Goal: Check status: Check status

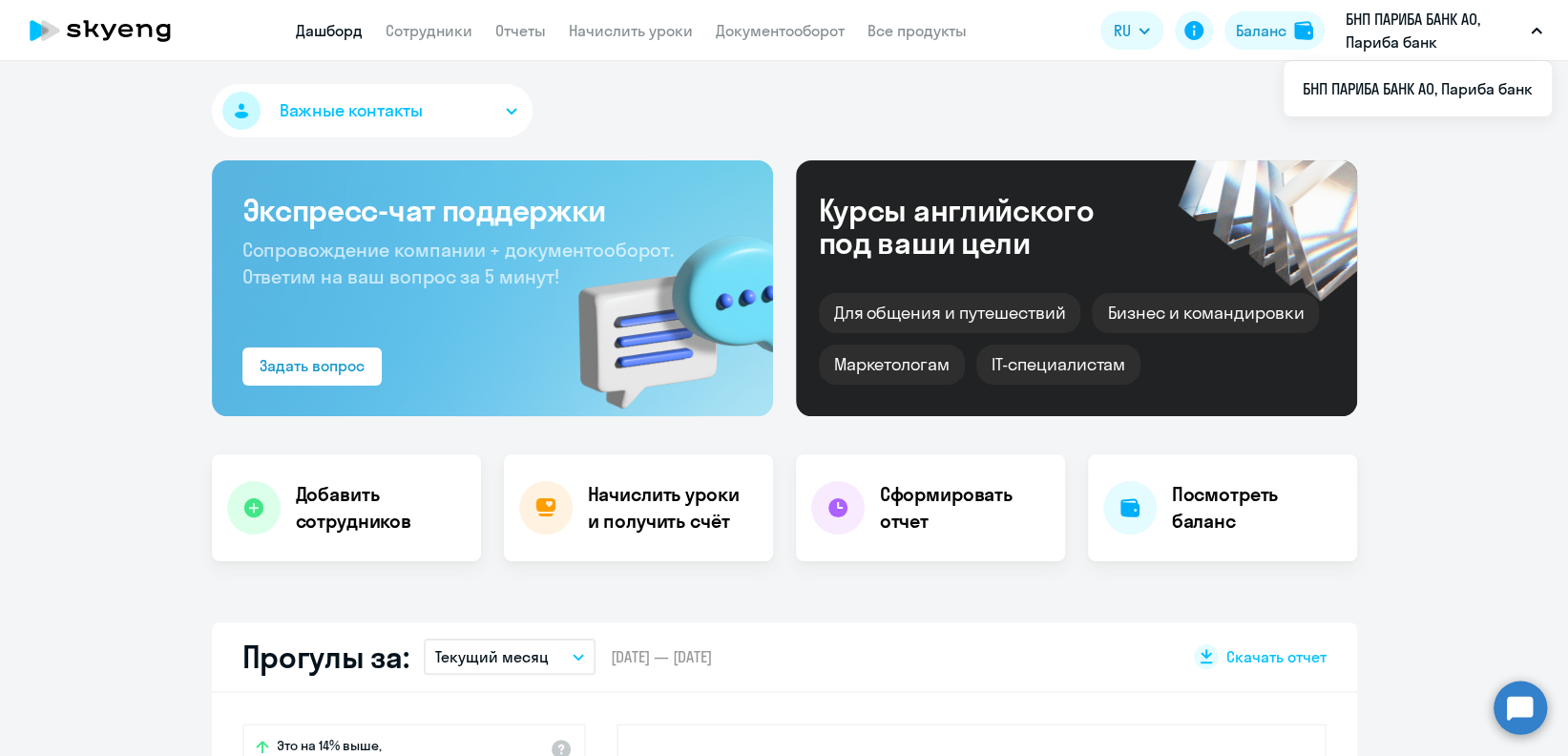
select select "30"
click at [435, 30] on link "Сотрудники" at bounding box center [429, 30] width 87 height 19
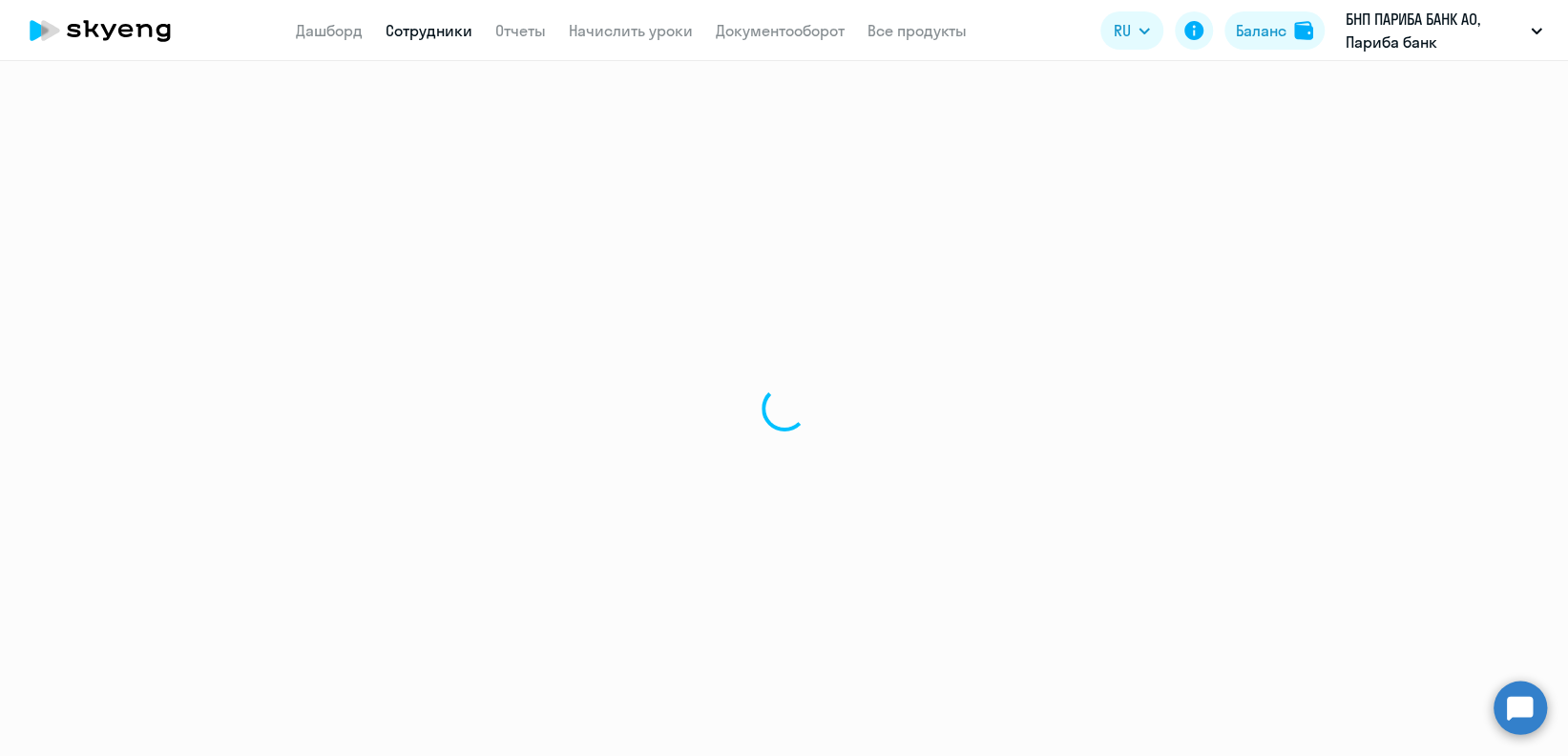
select select "30"
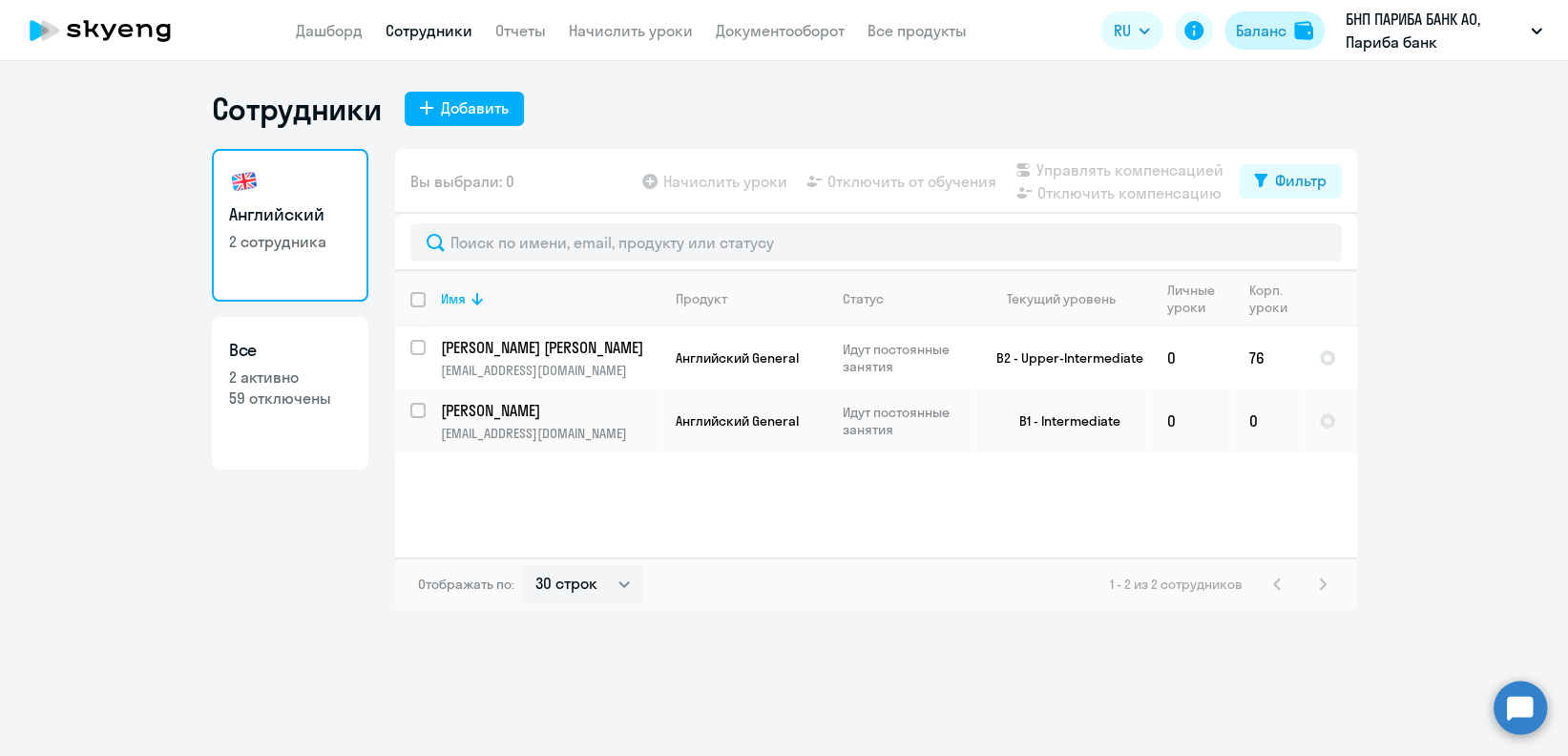
click at [1253, 40] on div "Баланс" at bounding box center [1261, 30] width 50 height 23
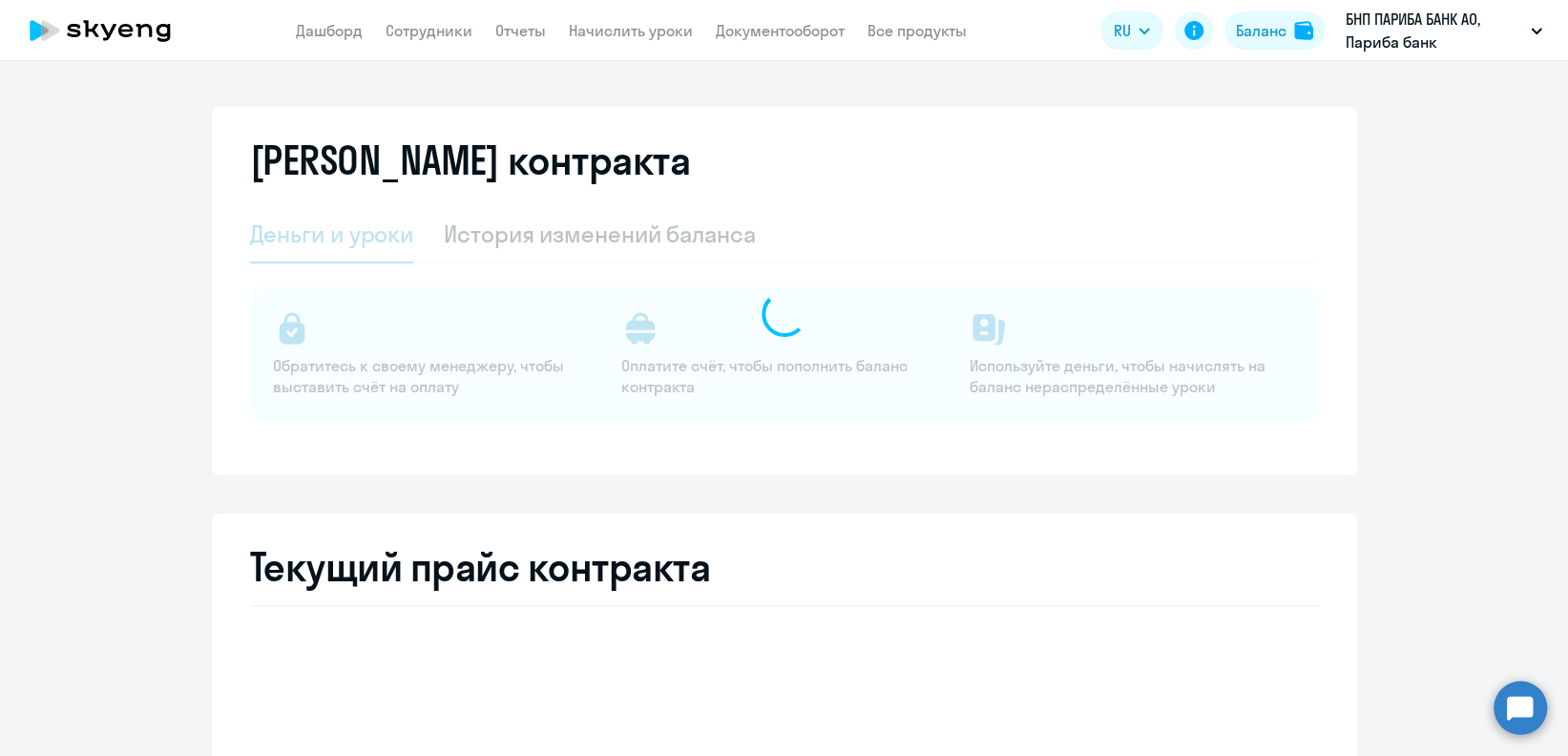
select select "english_adult_not_native_speaker"
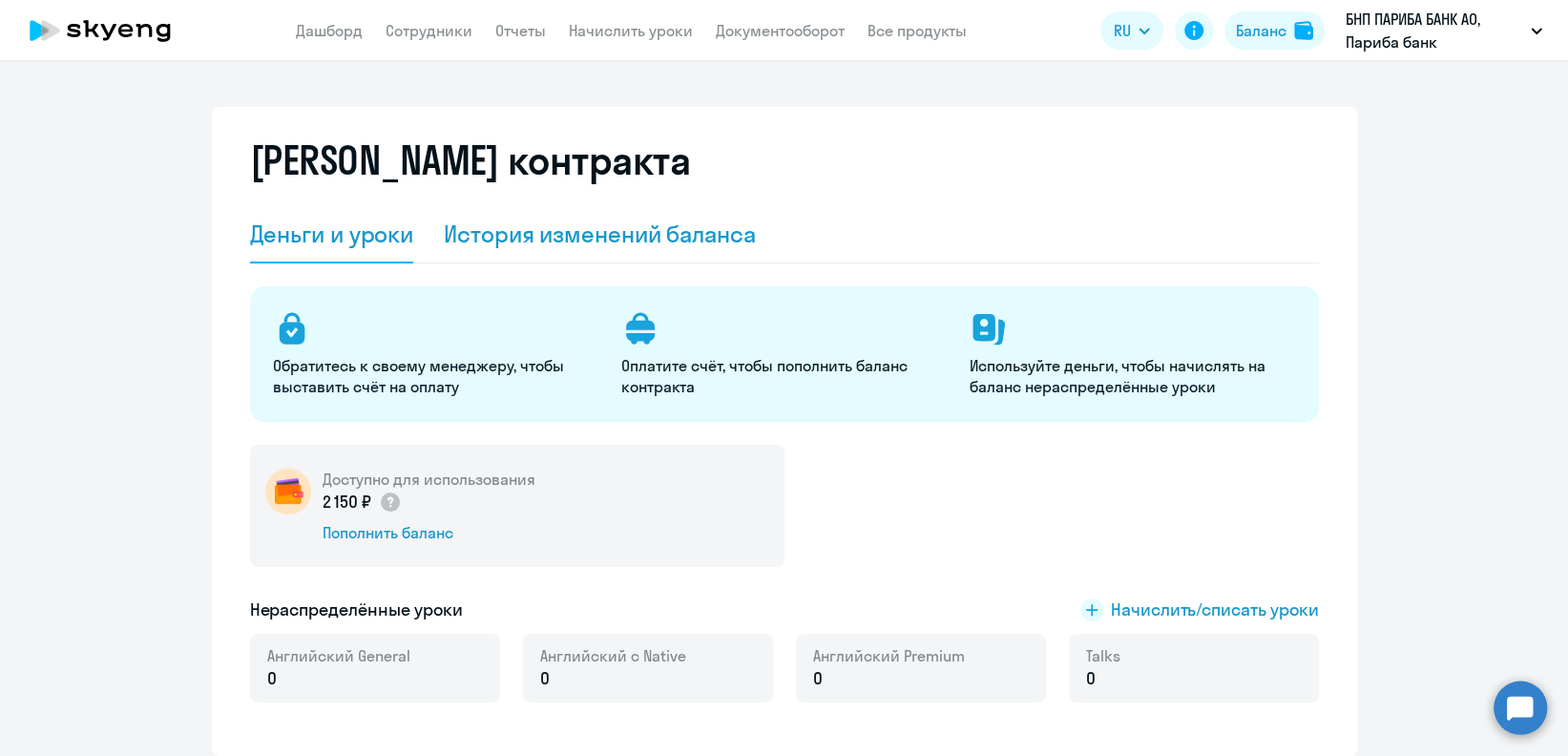
click at [676, 223] on div "История изменений баланса" at bounding box center [600, 233] width 312 height 31
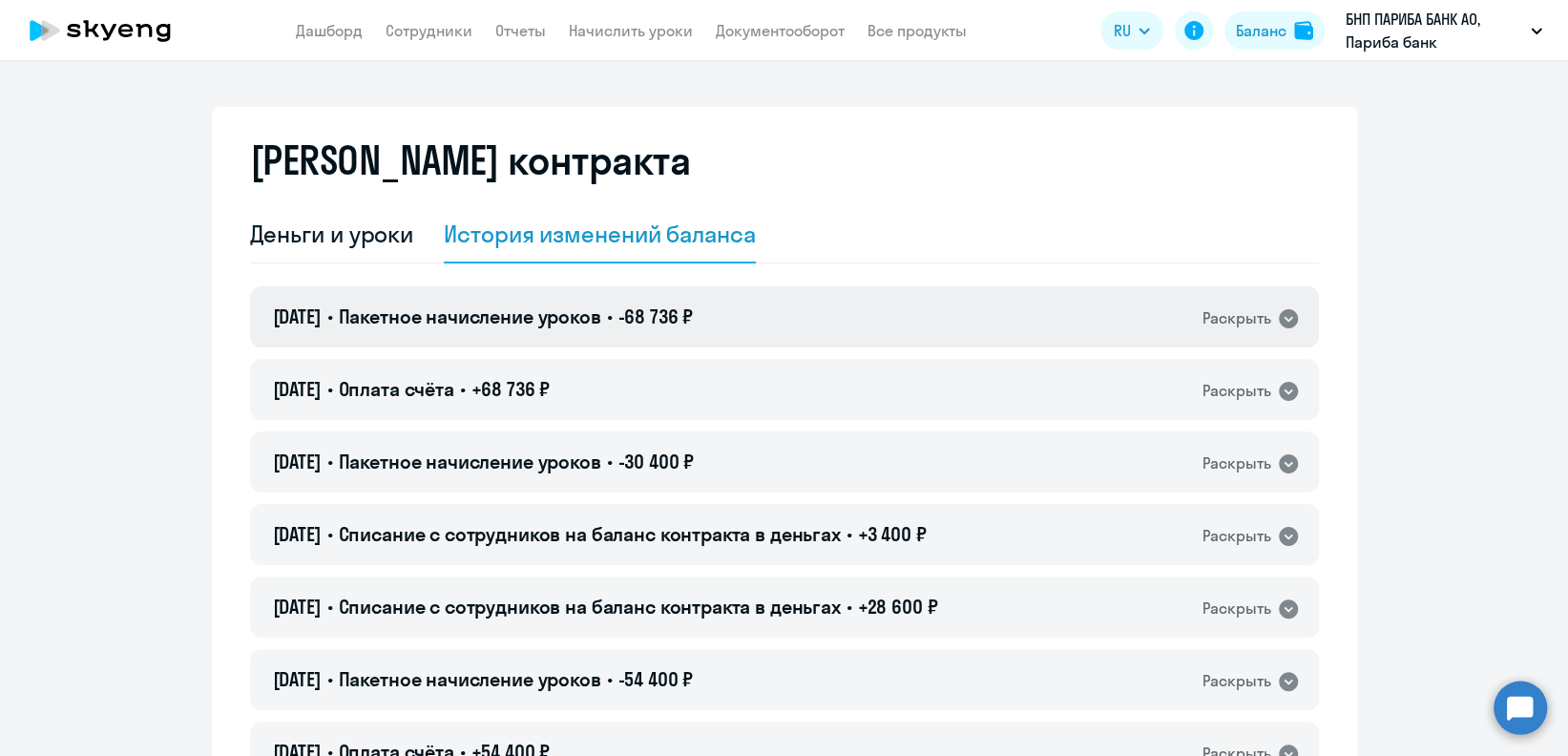
click at [867, 314] on div "[DATE] • Пакетное начисление уроков • -68 736 ₽ Раскрыть" at bounding box center [784, 317] width 1069 height 61
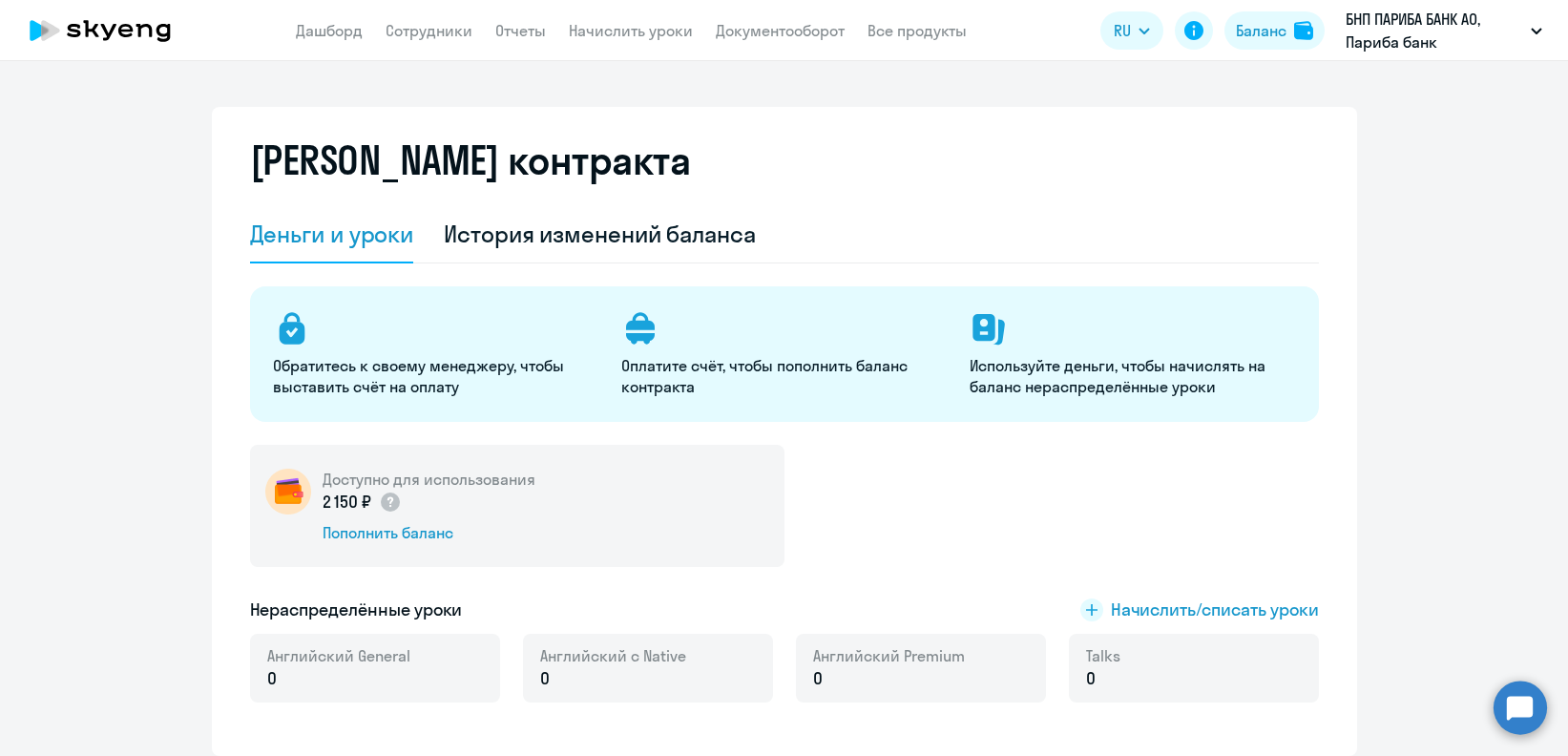
select select "english_adult_not_native_speaker"
